Goal: Obtain resource: Download file/media

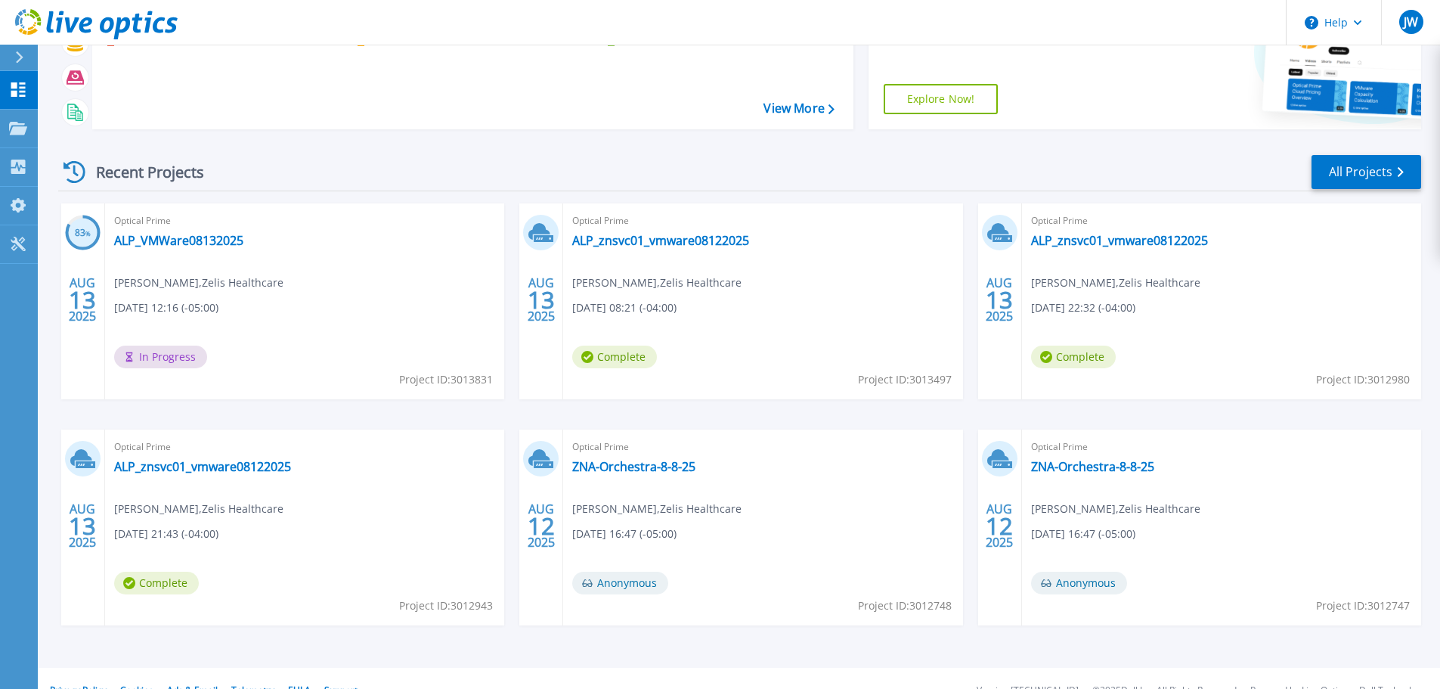
scroll to position [149, 0]
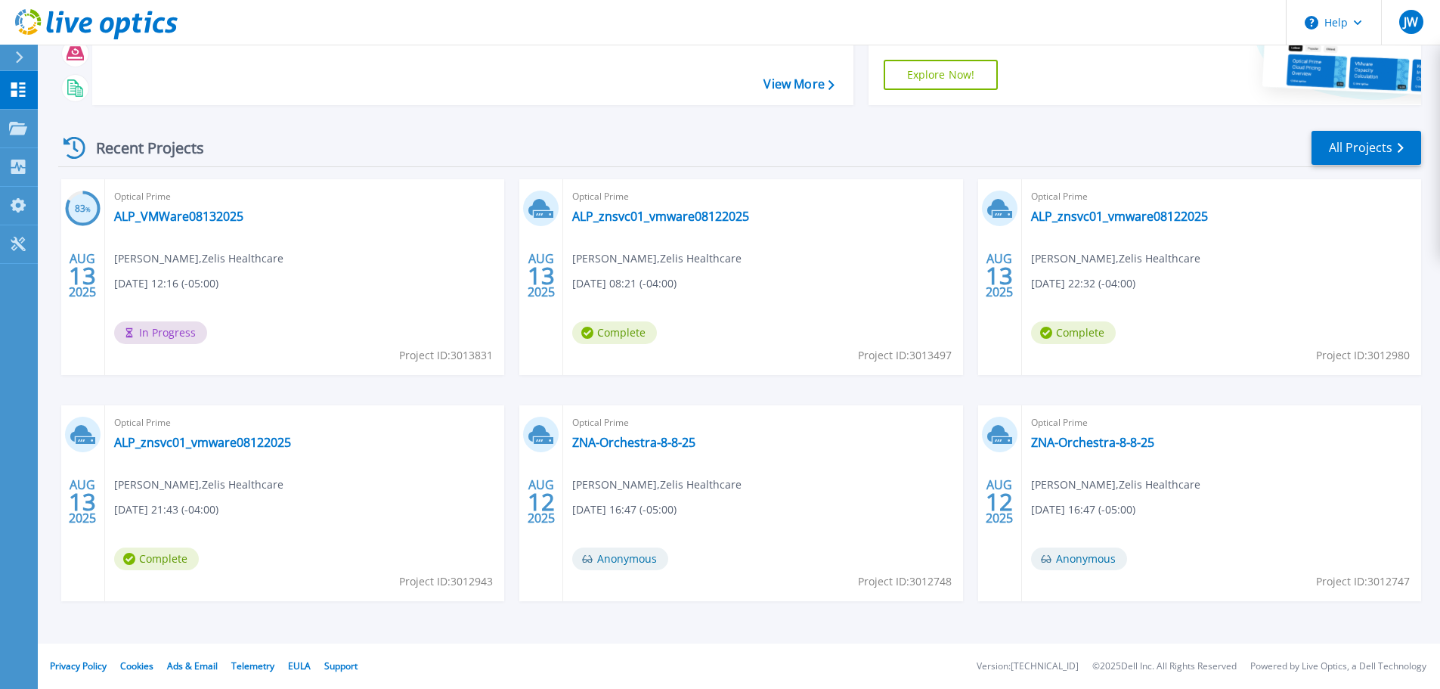
click at [729, 556] on div "Optical Prime ZNA-Orchestra-8-8-25 Joshua White , Zelis Healthcare 08/12/2025, …" at bounding box center [762, 503] width 399 height 196
drag, startPoint x: 580, startPoint y: 557, endPoint x: 655, endPoint y: 562, distance: 75.0
click at [655, 562] on span "Anonymous" at bounding box center [620, 558] width 96 height 23
click at [739, 558] on div "Optical Prime ZNA-Orchestra-8-8-25 Joshua White , Zelis Healthcare 08/12/2025, …" at bounding box center [762, 503] width 399 height 196
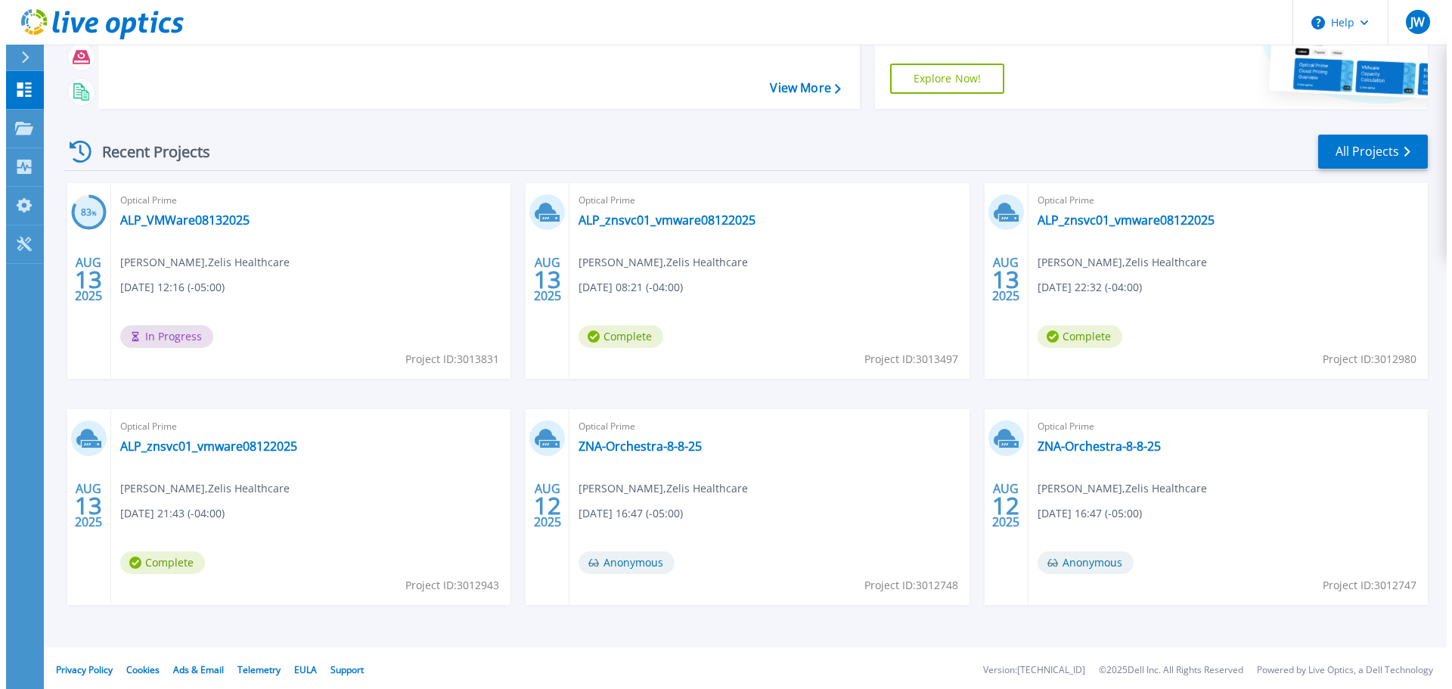
scroll to position [0, 0]
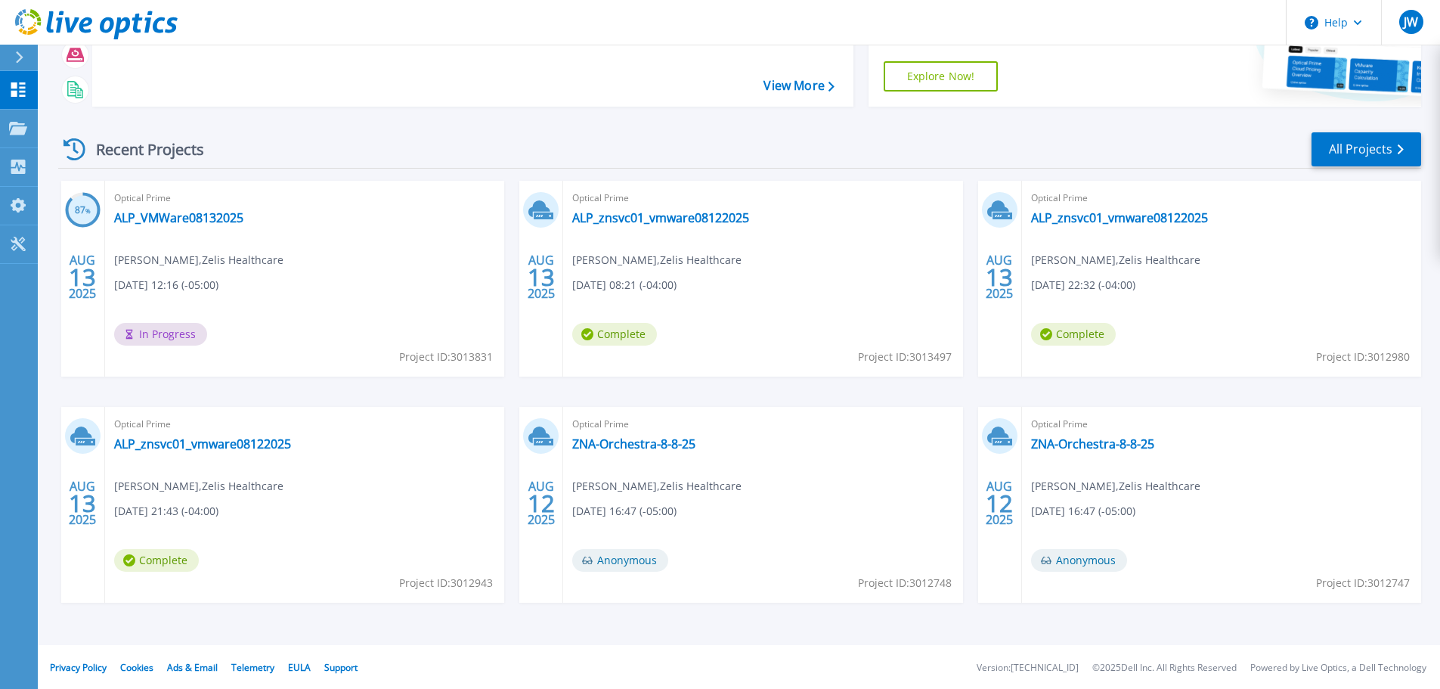
scroll to position [149, 0]
click at [210, 209] on link "ALP_VMWare08132025" at bounding box center [178, 216] width 129 height 15
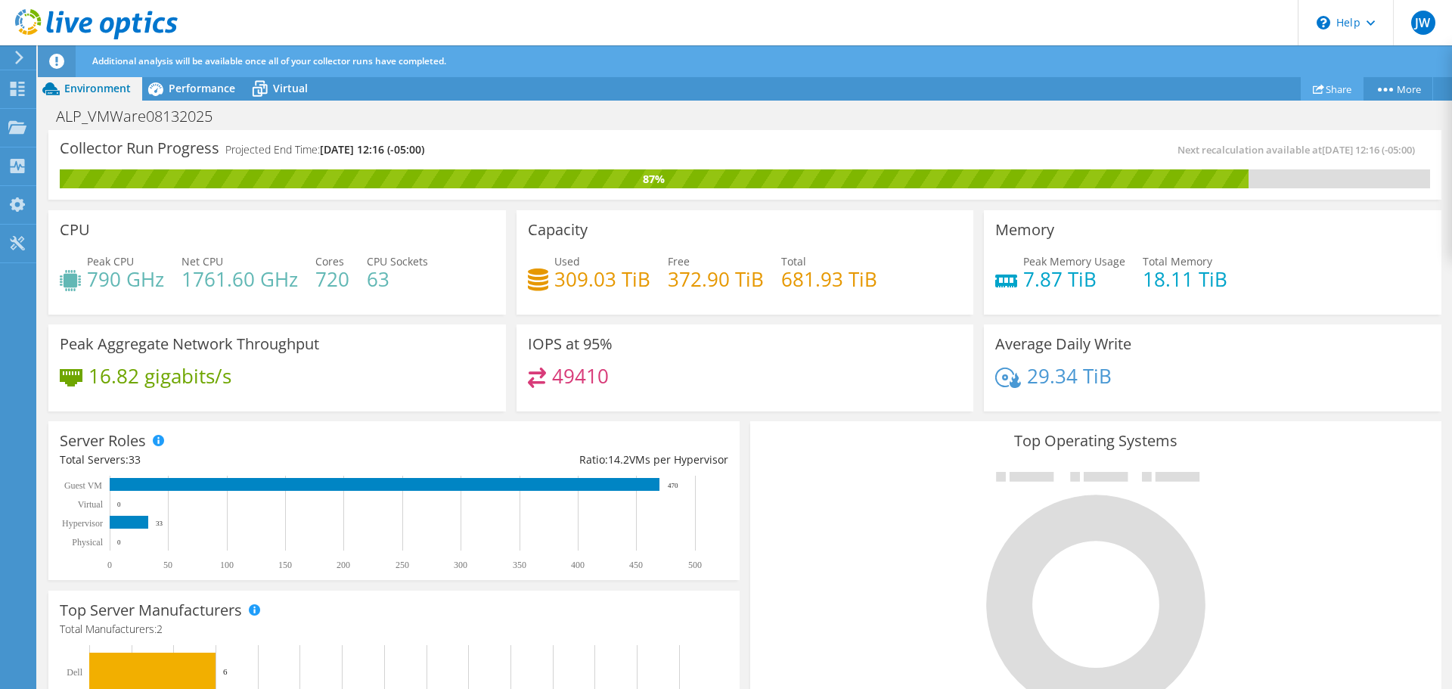
click at [1333, 87] on link "Share" at bounding box center [1331, 88] width 63 height 23
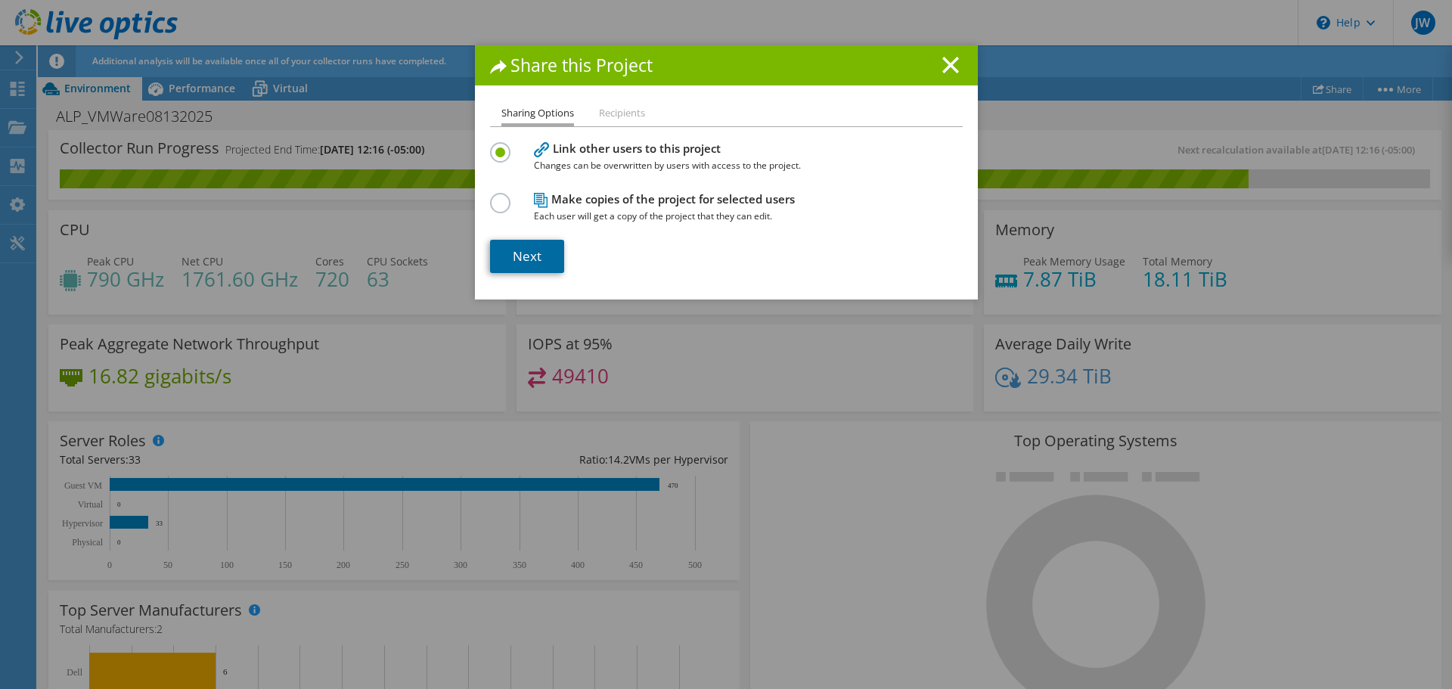
click at [519, 245] on link "Next" at bounding box center [527, 256] width 74 height 33
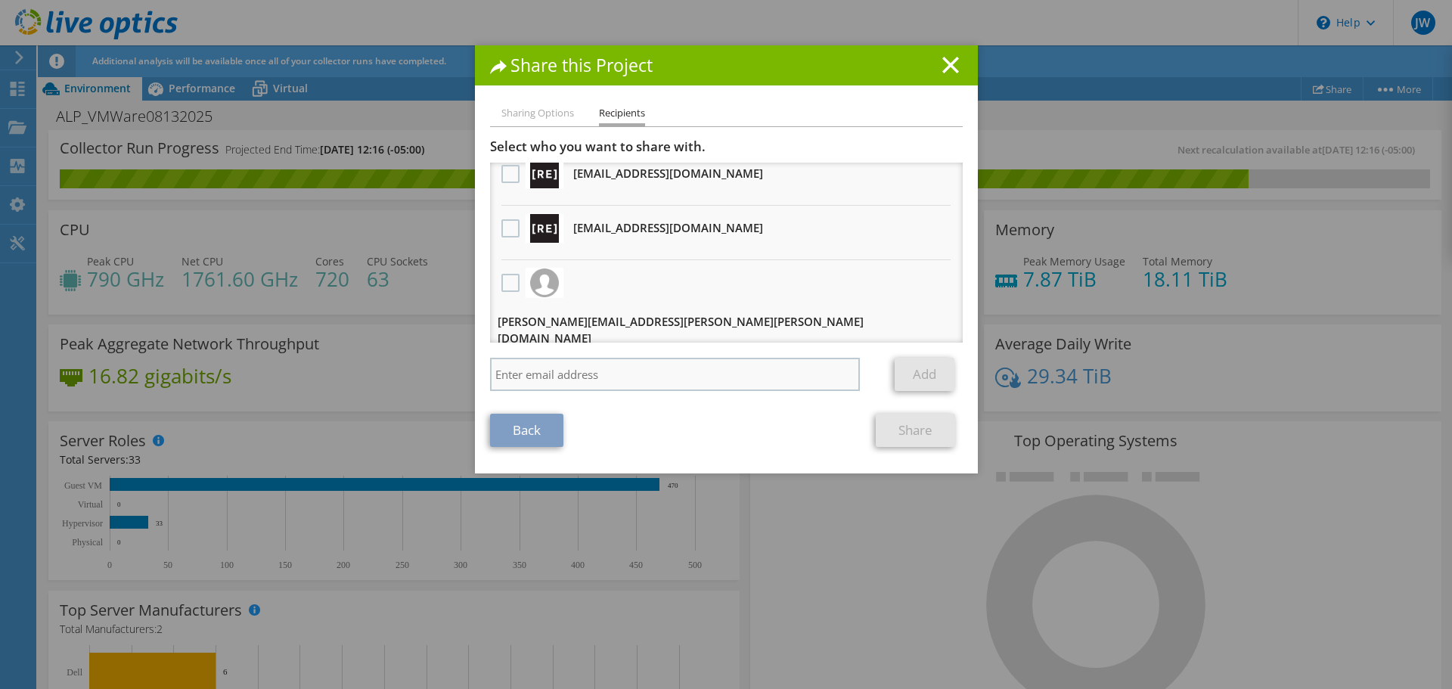
scroll to position [92, 0]
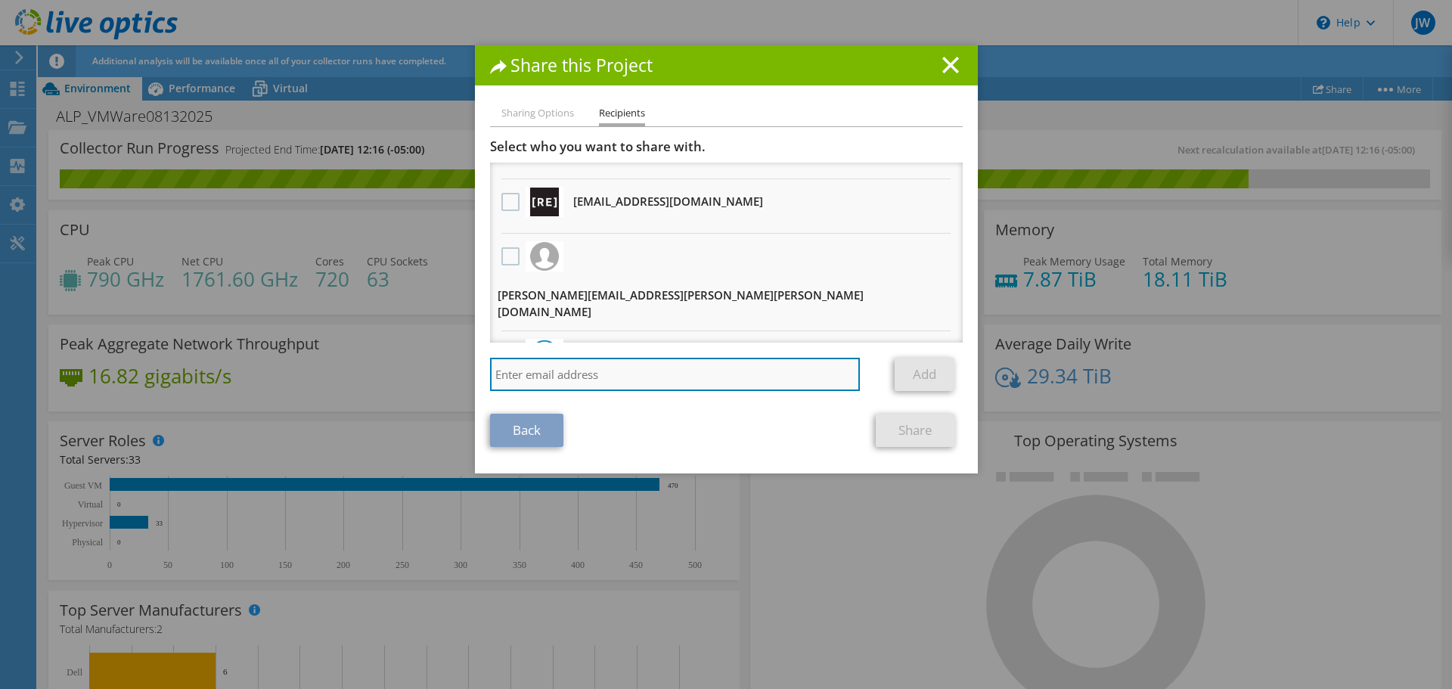
click at [612, 373] on input "search" at bounding box center [675, 374] width 370 height 33
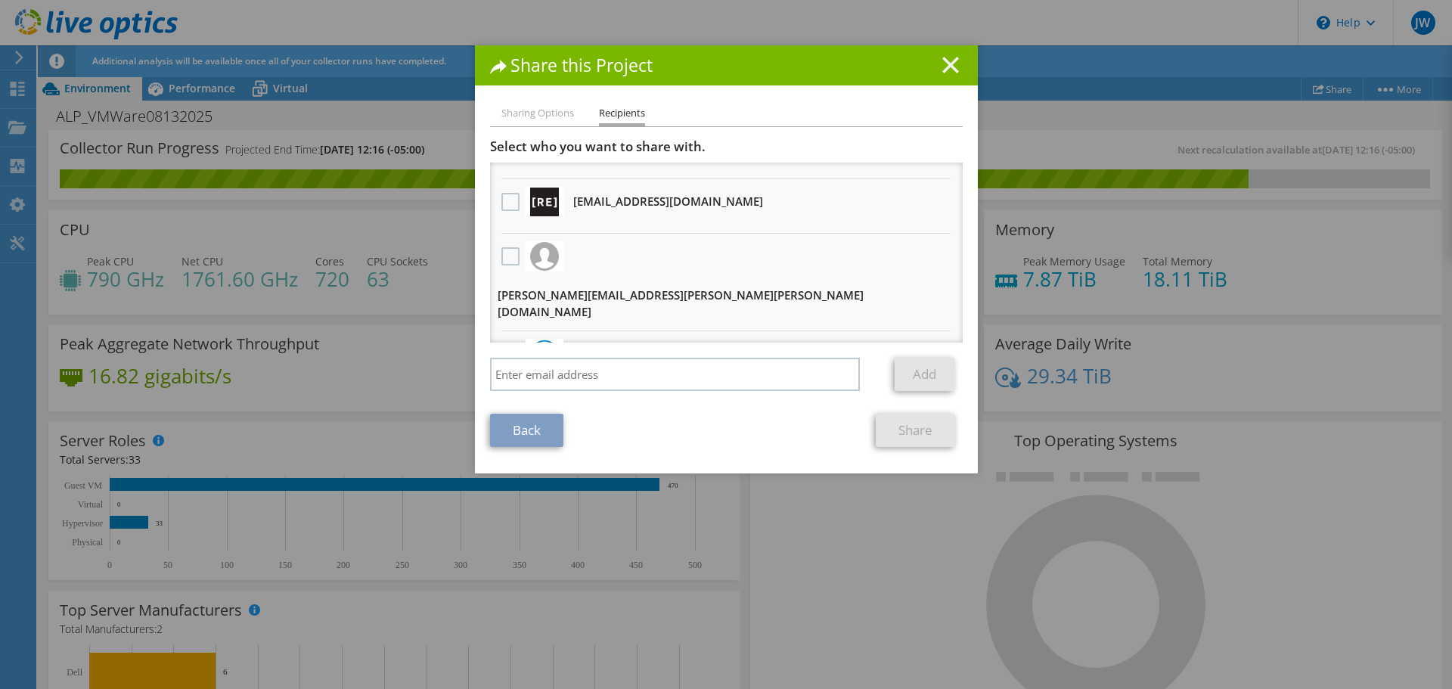
click at [945, 58] on icon at bounding box center [950, 65] width 17 height 17
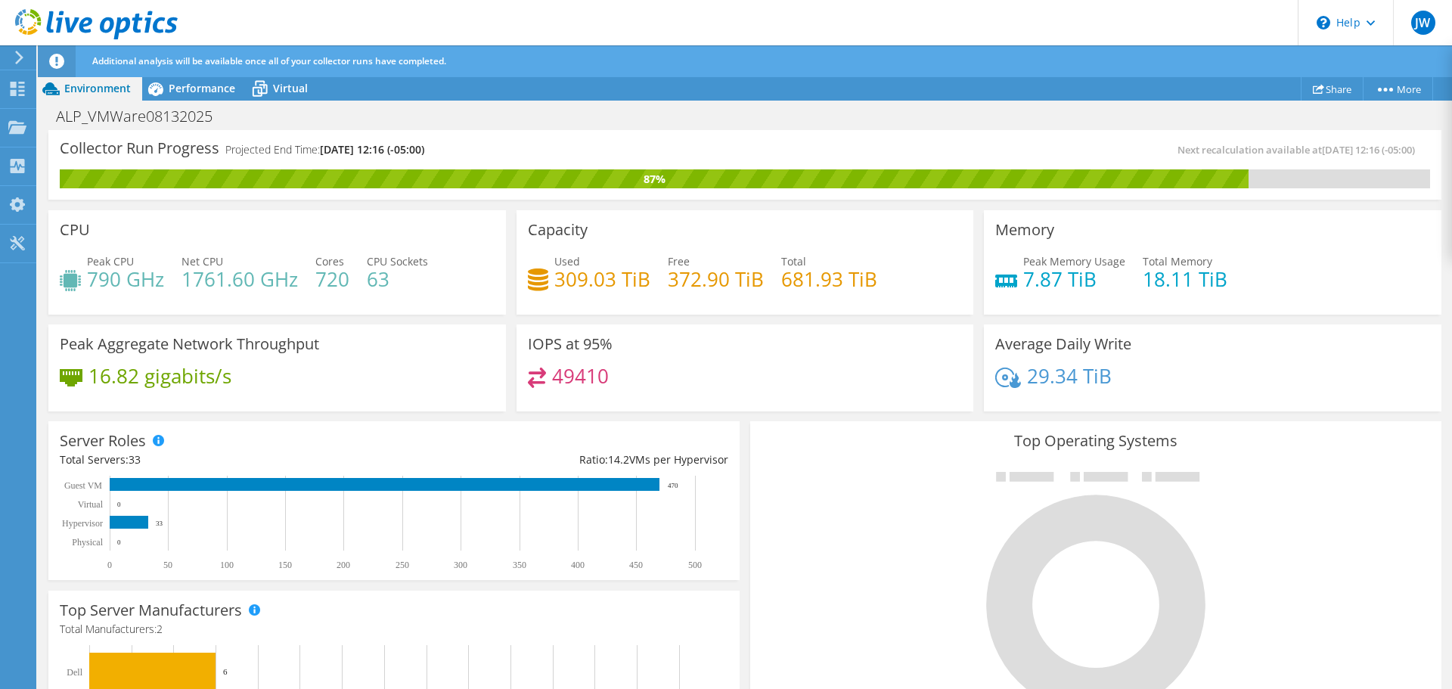
scroll to position [494, 0]
click at [23, 60] on icon at bounding box center [19, 58] width 11 height 14
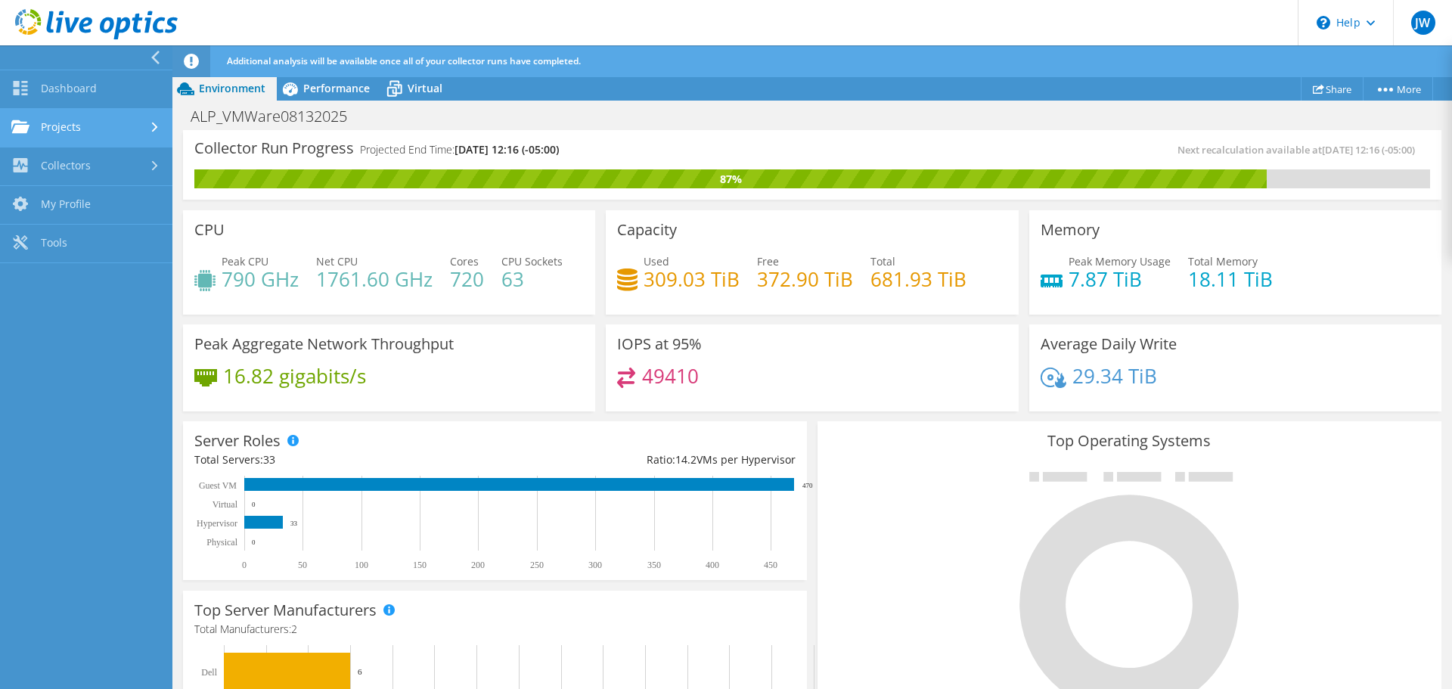
click at [98, 124] on link "Projects" at bounding box center [86, 128] width 172 height 39
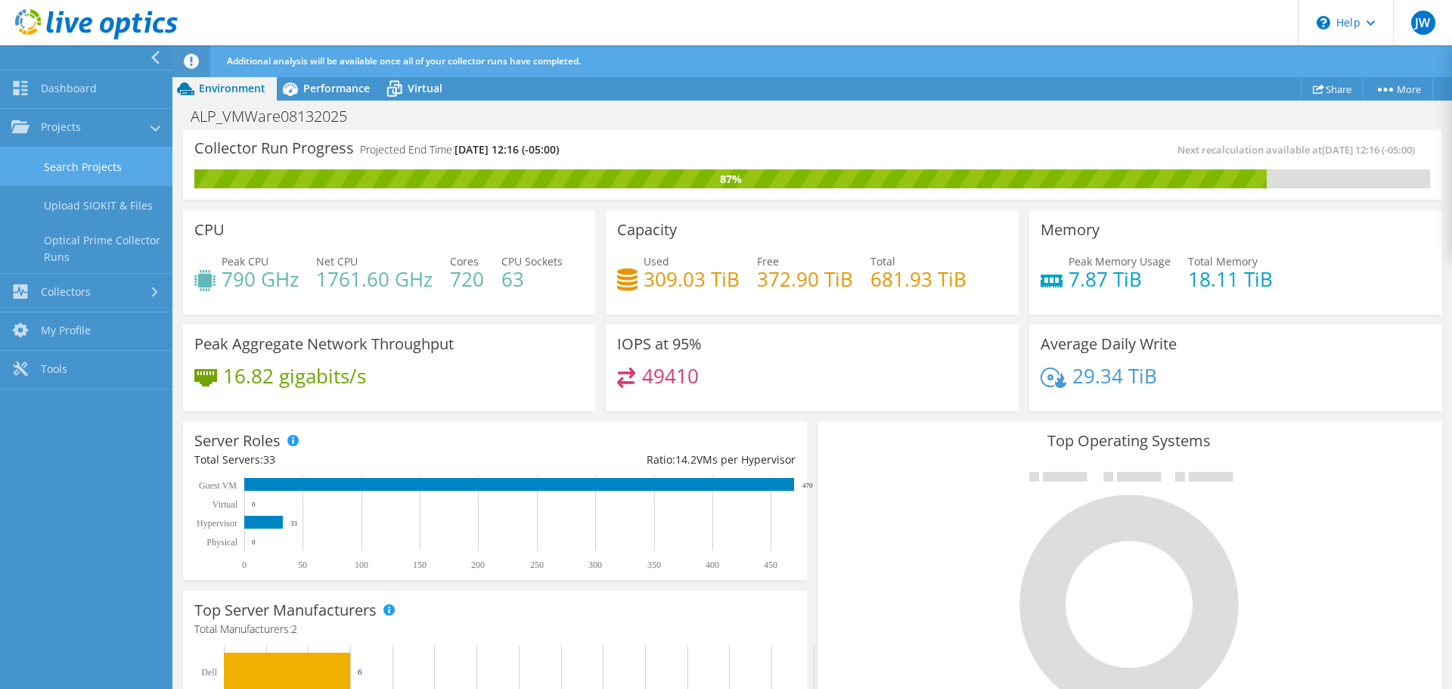
click at [122, 168] on link "Search Projects" at bounding box center [86, 166] width 172 height 39
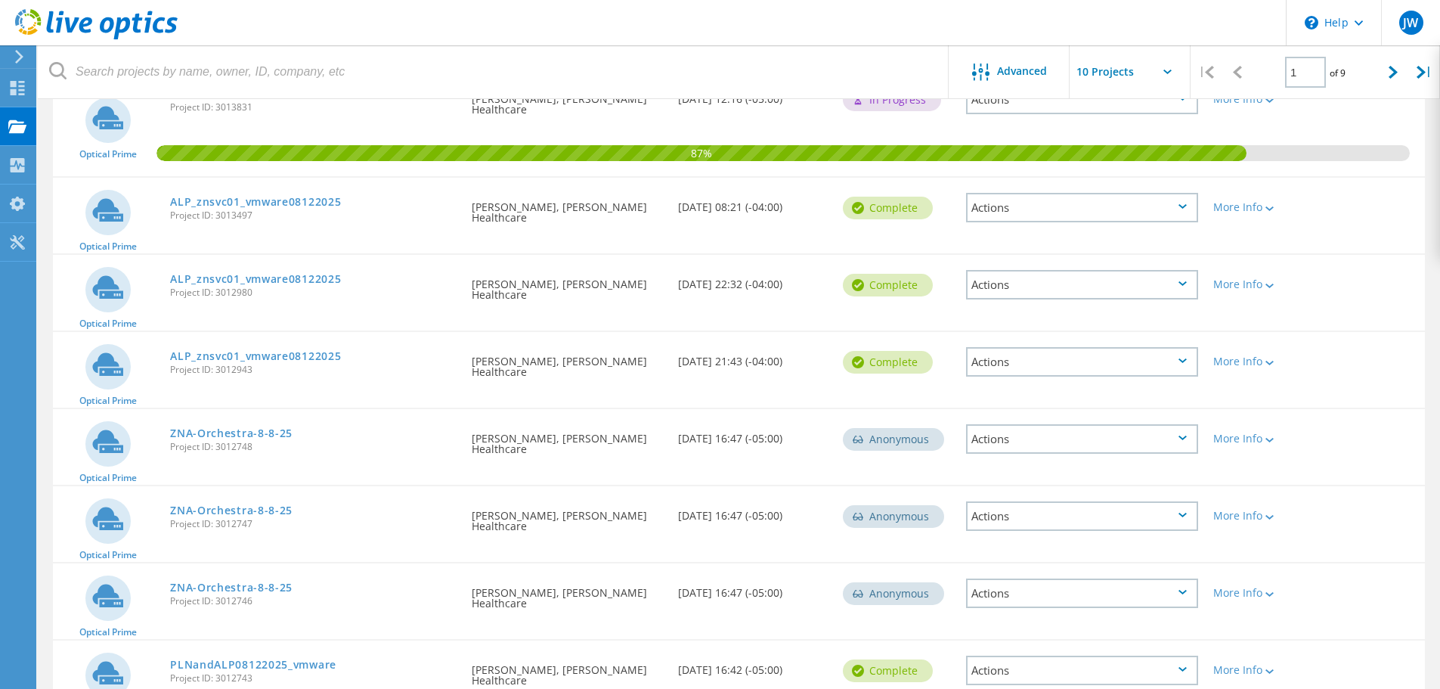
scroll to position [151, 0]
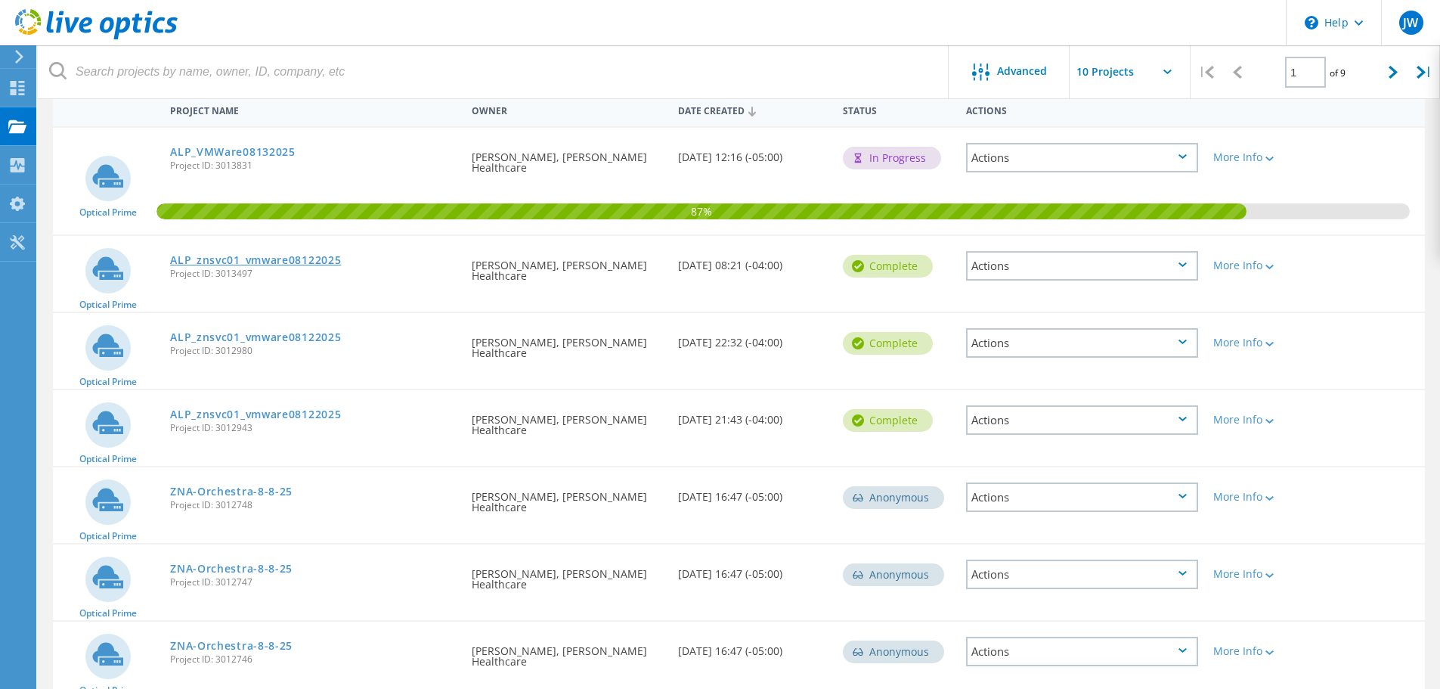
click at [295, 257] on link "ALP_znsvc01_vmware08122025" at bounding box center [255, 260] width 171 height 11
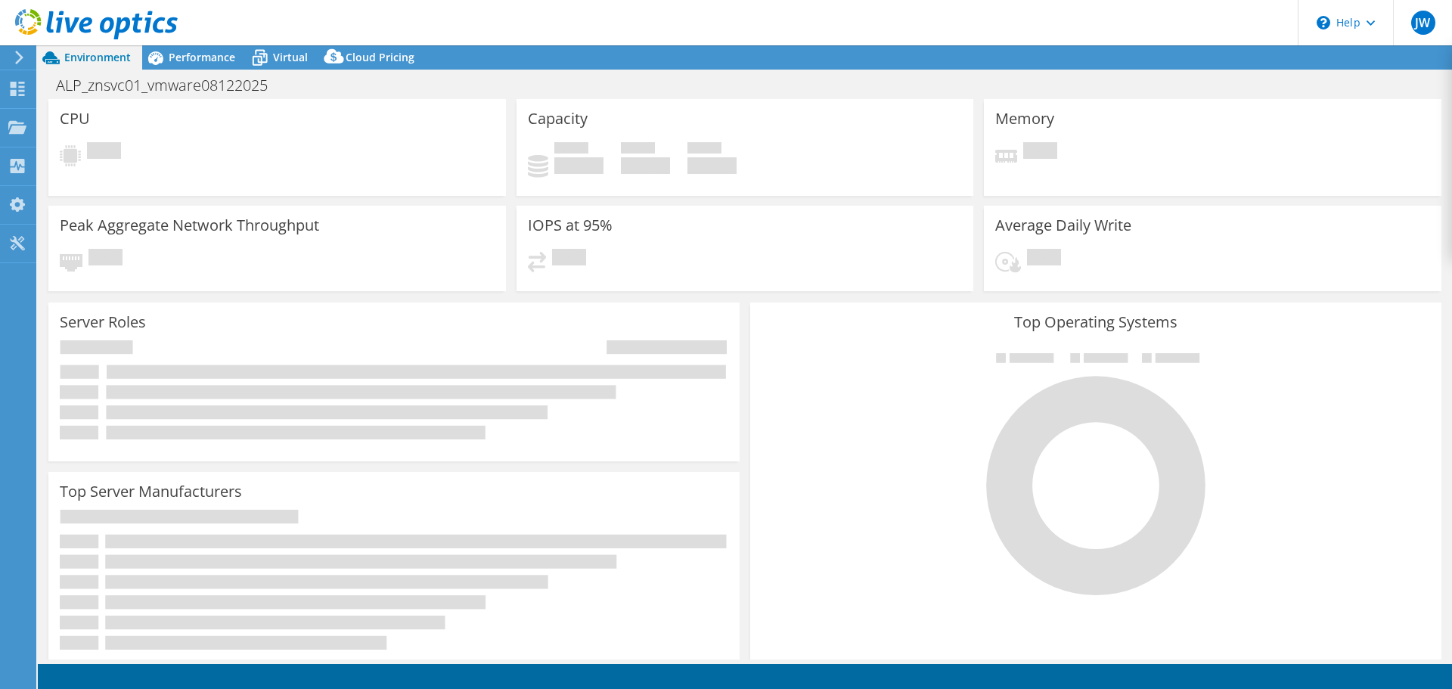
select select "USD"
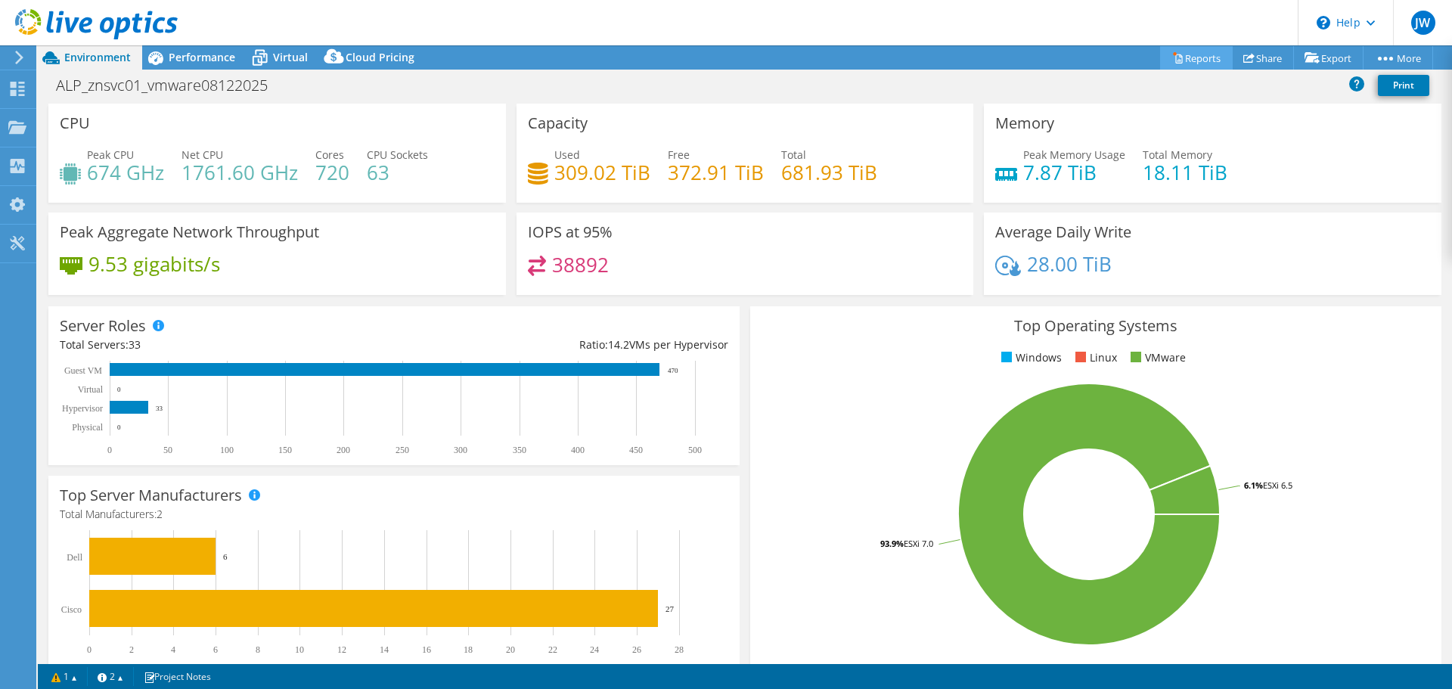
click at [1179, 57] on link "Reports" at bounding box center [1196, 57] width 73 height 23
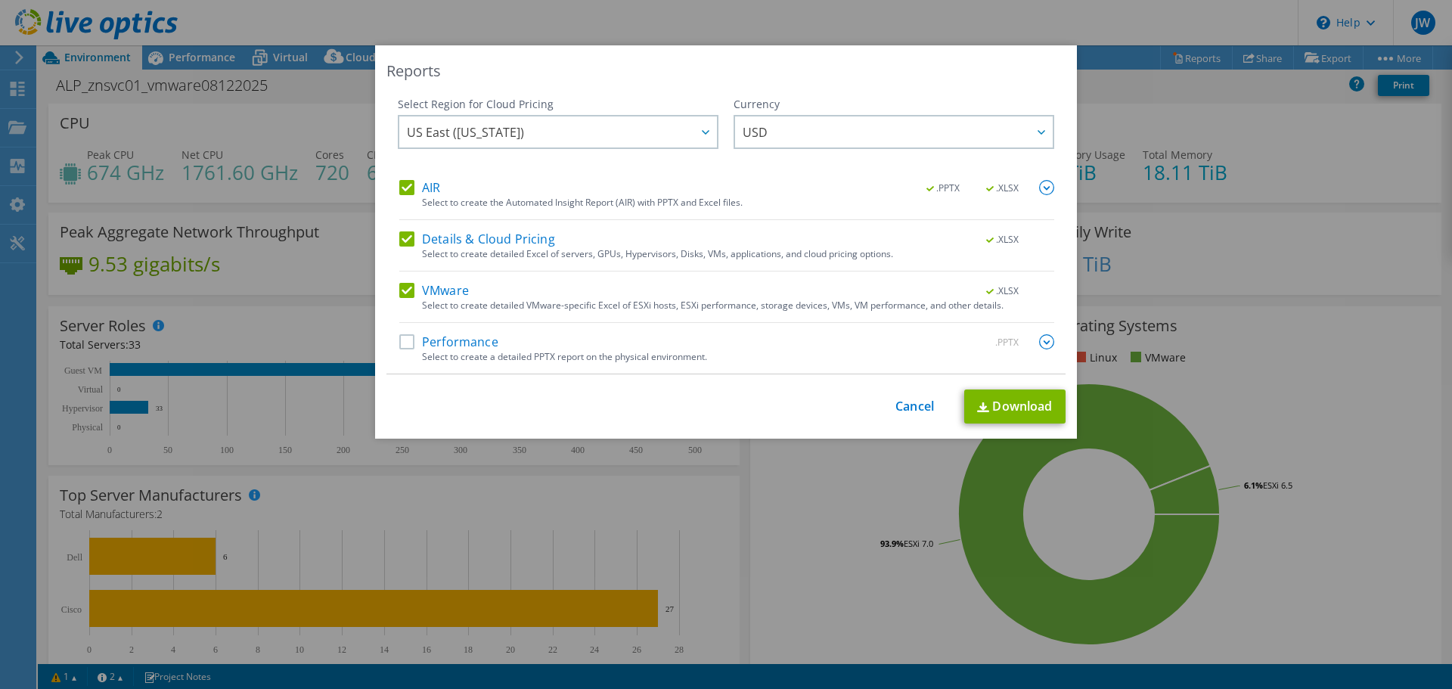
click at [399, 339] on label "Performance" at bounding box center [448, 341] width 99 height 15
click at [0, 0] on input "Performance" at bounding box center [0, 0] width 0 height 0
drag, startPoint x: 1042, startPoint y: 341, endPoint x: 993, endPoint y: 333, distance: 49.0
click at [1041, 341] on img at bounding box center [1046, 341] width 15 height 15
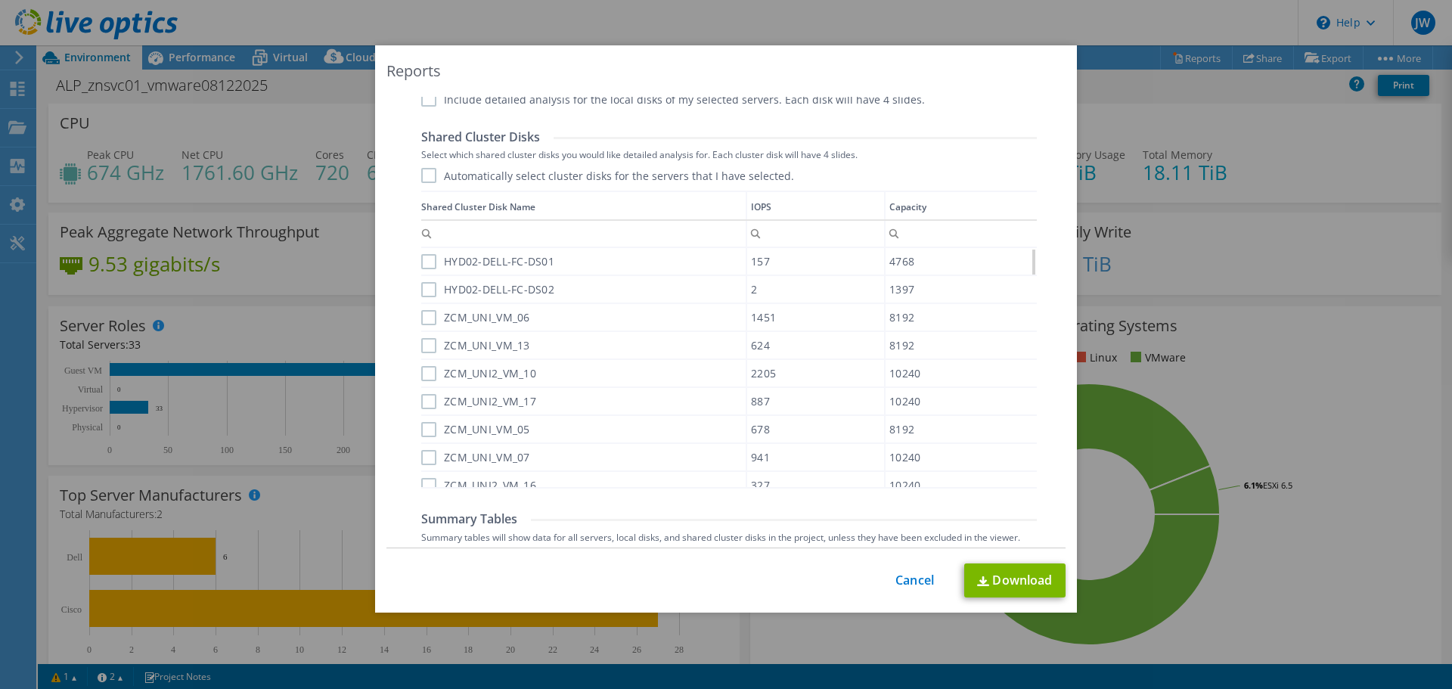
scroll to position [1006, 0]
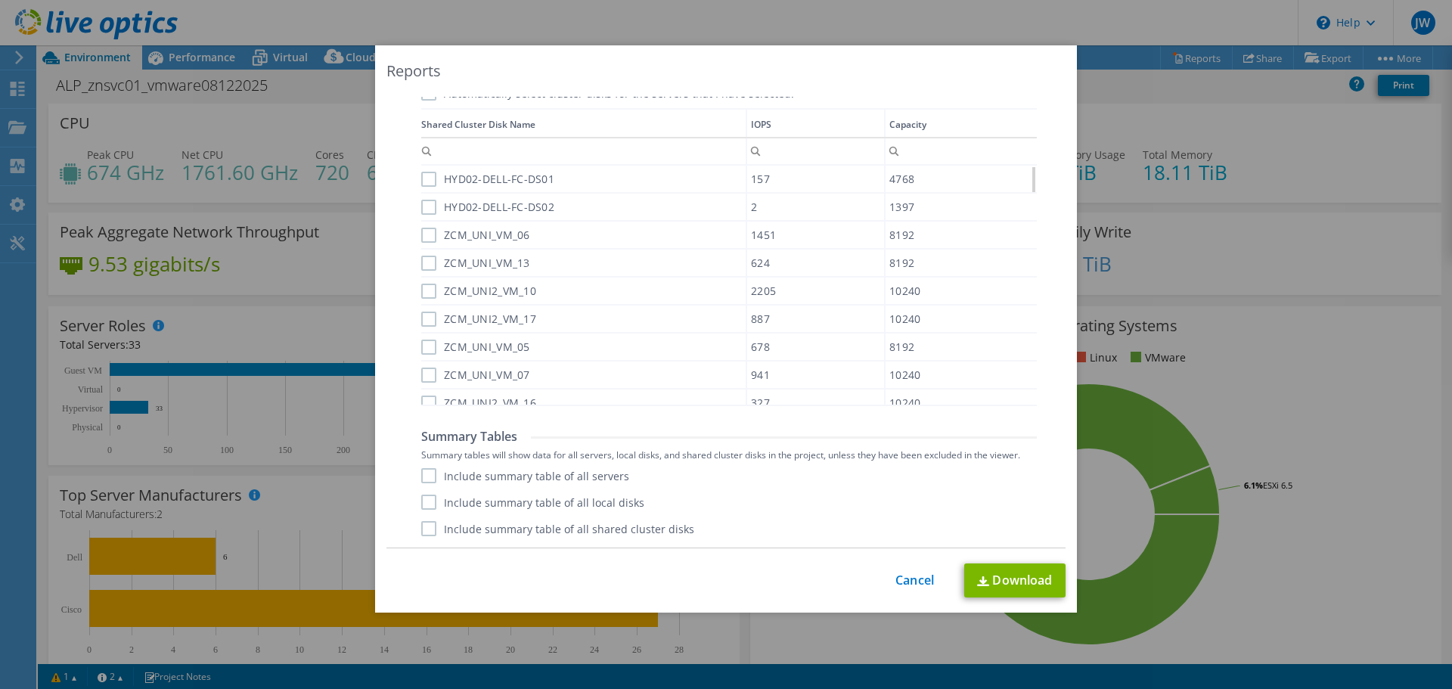
click at [443, 478] on label "Include summary table of all servers" at bounding box center [525, 475] width 208 height 15
click at [0, 0] on input "Include summary table of all servers" at bounding box center [0, 0] width 0 height 0
click at [456, 503] on label "Include summary table of all local disks" at bounding box center [532, 501] width 223 height 15
click at [0, 0] on input "Include summary table of all local disks" at bounding box center [0, 0] width 0 height 0
click at [608, 530] on label "Include summary table of all shared cluster disks" at bounding box center [557, 528] width 273 height 15
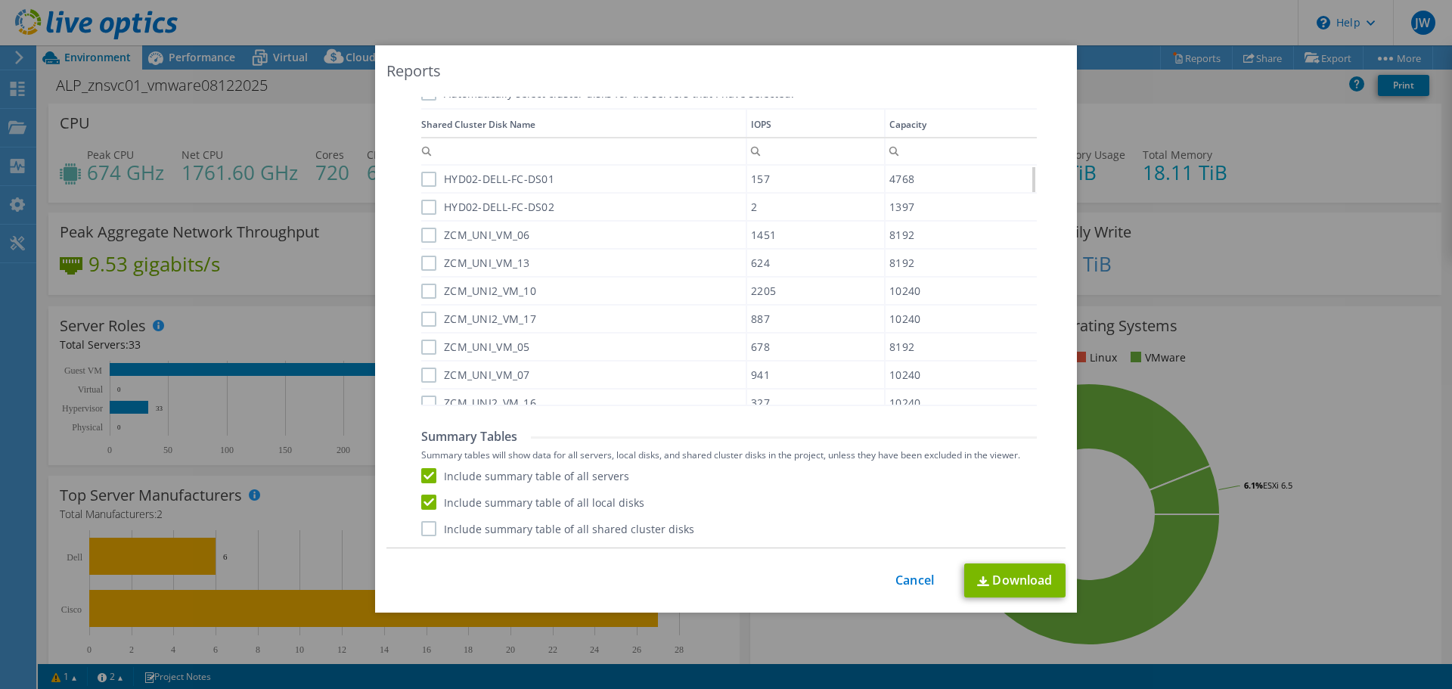
click at [0, 0] on input "Include summary table of all shared cluster disks" at bounding box center [0, 0] width 0 height 0
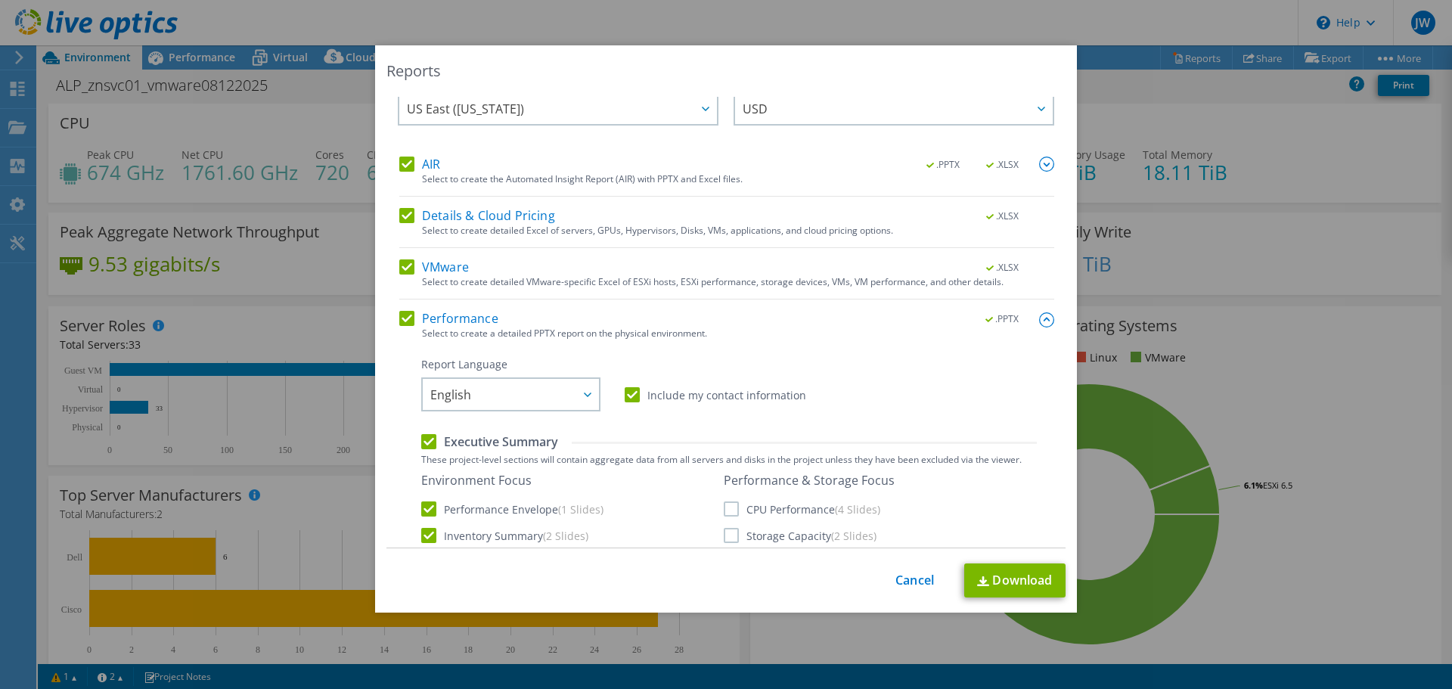
scroll to position [0, 0]
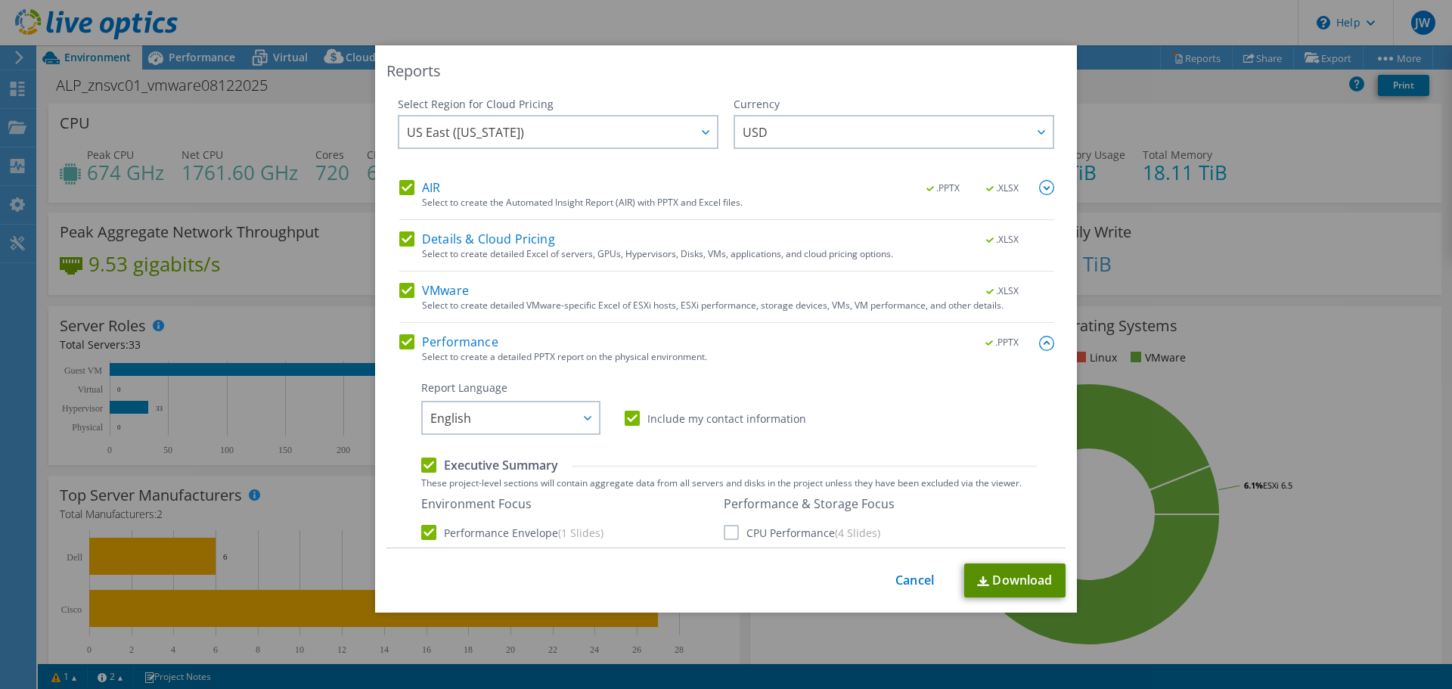
click at [1017, 579] on link "Download" at bounding box center [1014, 580] width 101 height 34
